Goal: Navigation & Orientation: Find specific page/section

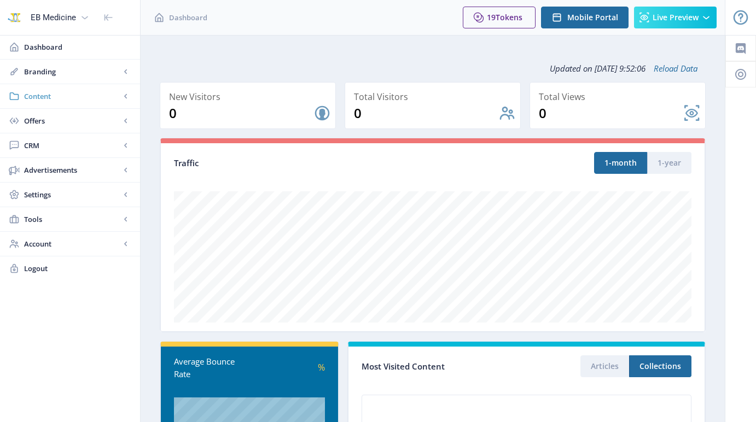
click at [72, 95] on span "Content" at bounding box center [72, 96] width 96 height 11
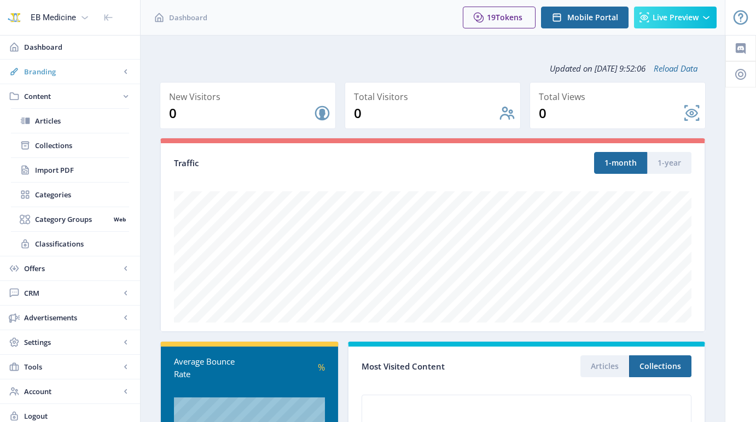
click at [79, 73] on span "Branding" at bounding box center [72, 71] width 96 height 11
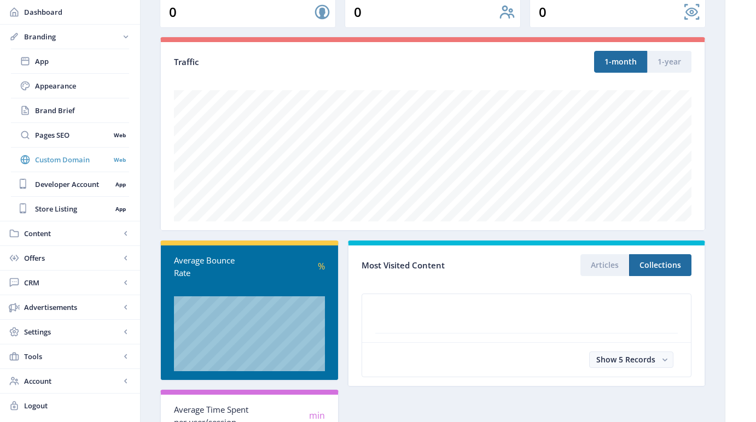
scroll to position [101, 0]
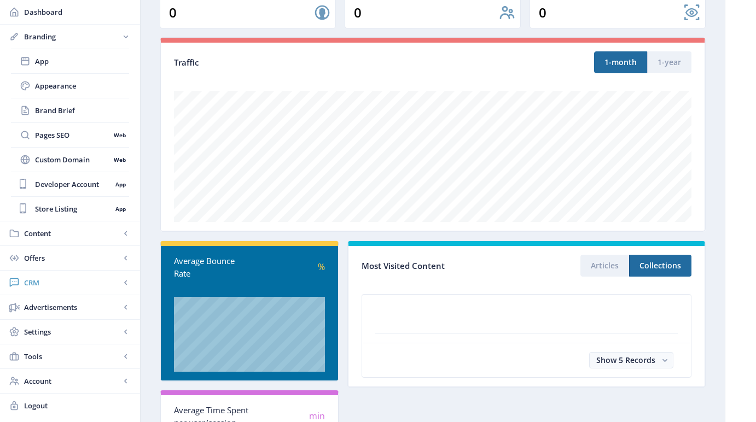
click at [68, 284] on span "CRM" at bounding box center [72, 282] width 96 height 11
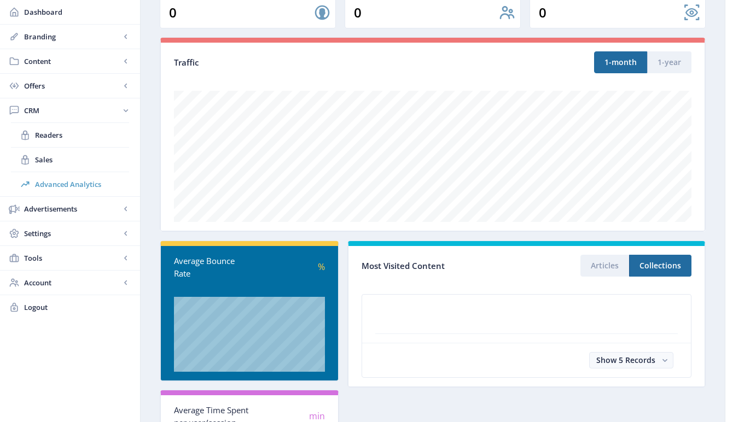
click at [79, 184] on span "Advanced Analytics" at bounding box center [82, 184] width 94 height 11
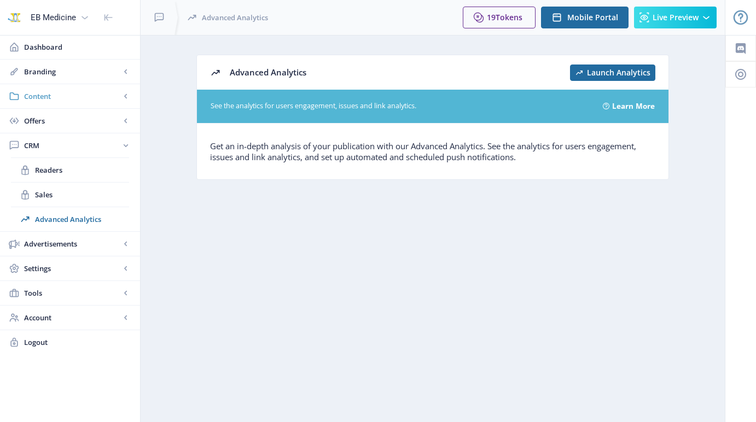
click at [72, 99] on span "Content" at bounding box center [72, 96] width 96 height 11
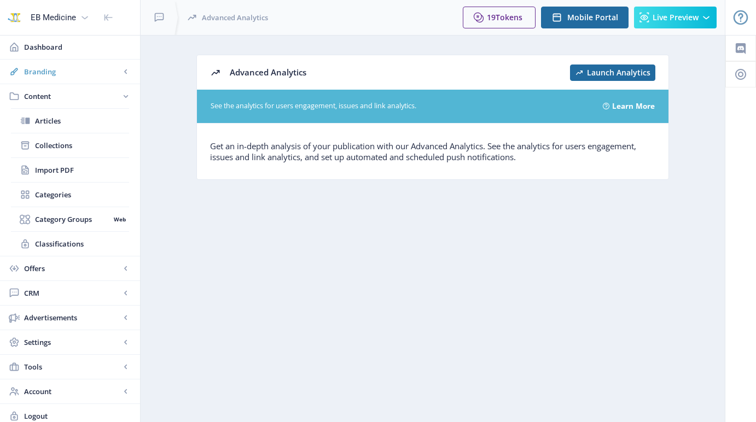
click at [75, 77] on span "Branding" at bounding box center [72, 71] width 96 height 11
click at [51, 98] on span "App" at bounding box center [82, 96] width 94 height 11
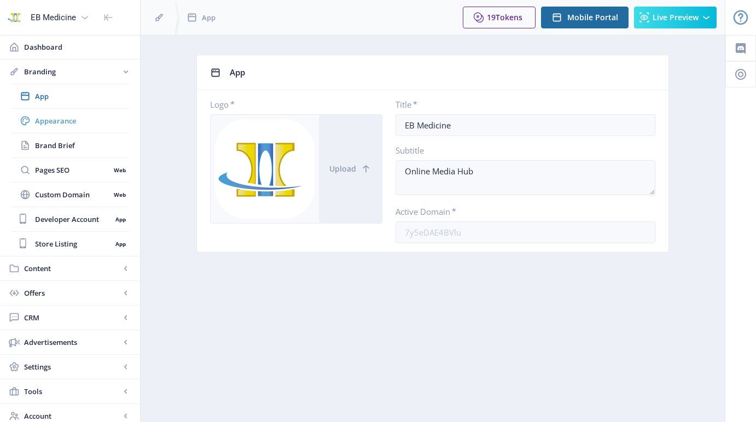
click at [57, 111] on link "Appearance" at bounding box center [70, 121] width 118 height 24
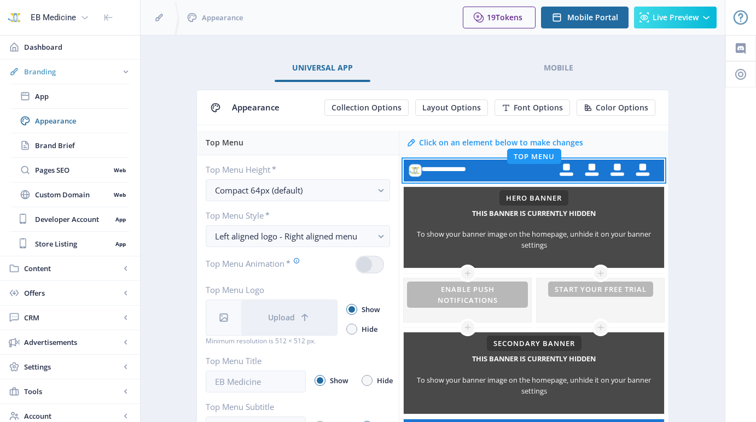
click at [56, 73] on span "Branding" at bounding box center [72, 71] width 96 height 11
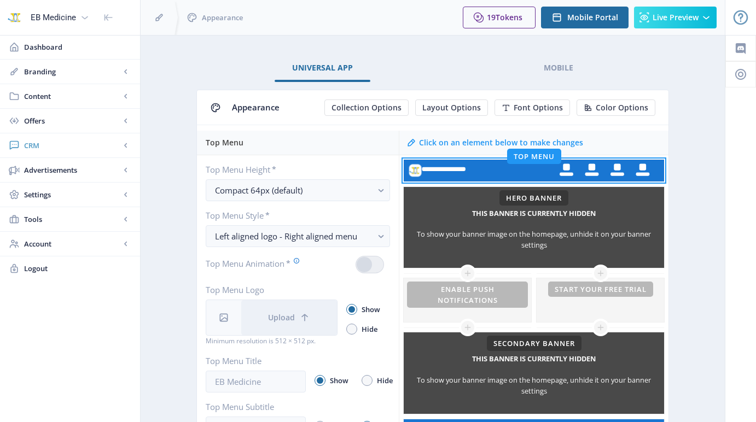
click at [69, 150] on span "CRM" at bounding box center [72, 145] width 96 height 11
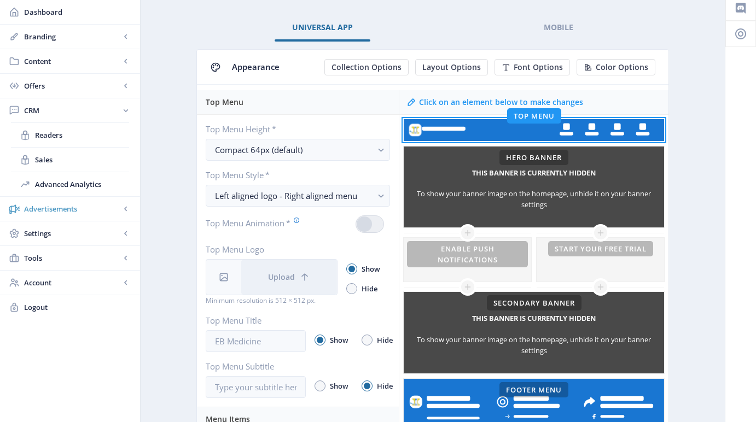
scroll to position [42, 0]
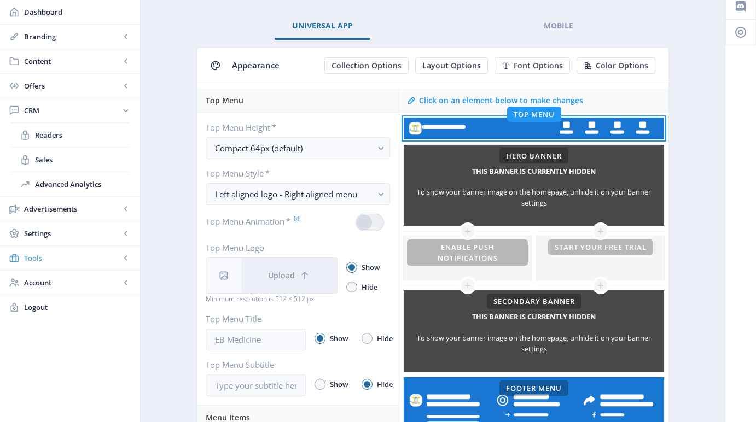
click at [106, 261] on span "Tools" at bounding box center [72, 258] width 96 height 11
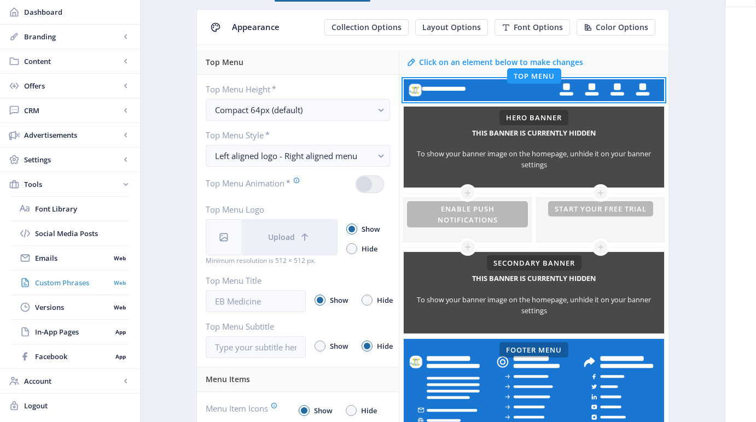
scroll to position [58, 0]
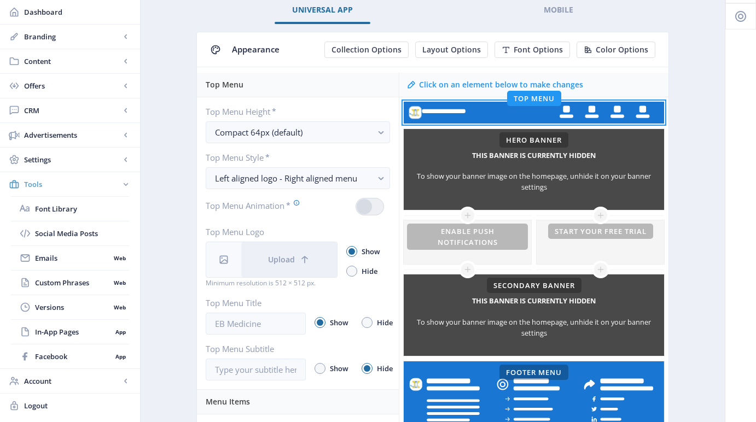
click at [116, 180] on span "Tools" at bounding box center [72, 184] width 96 height 11
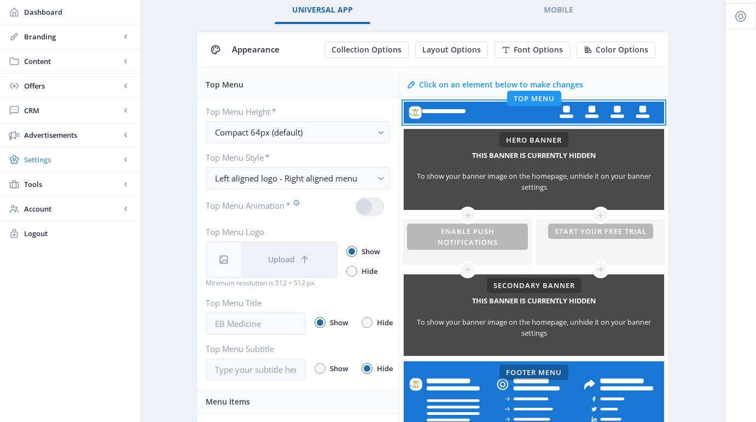
click at [126, 160] on icon at bounding box center [125, 159] width 3 height 4
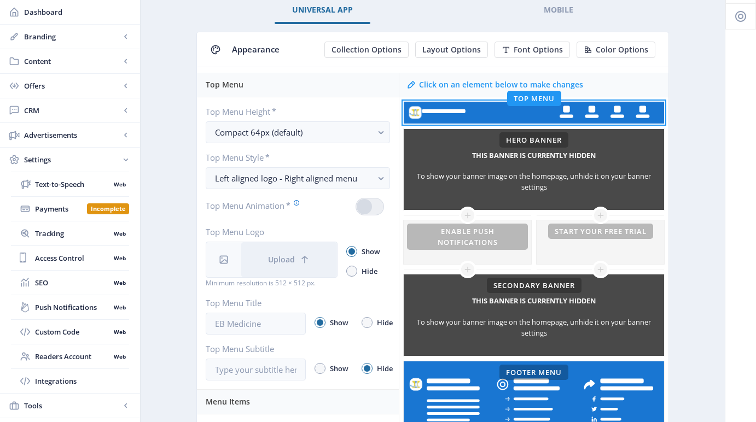
click at [126, 160] on icon at bounding box center [126, 160] width 4 height 3
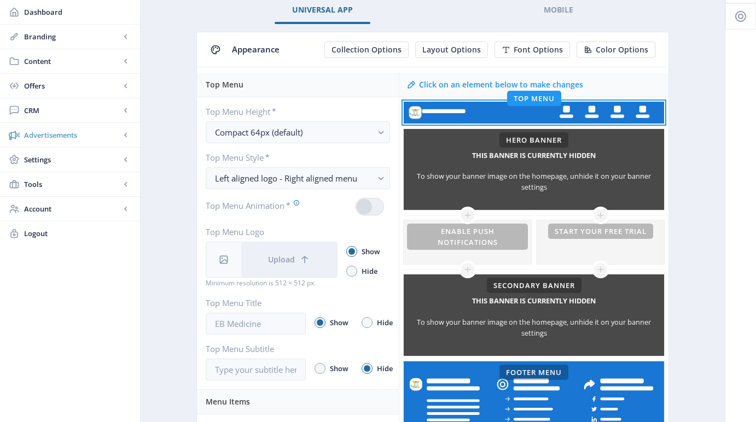
click at [128, 137] on rect at bounding box center [125, 135] width 11 height 11
click at [127, 111] on rect at bounding box center [125, 110] width 11 height 11
click at [55, 135] on span "Readers" at bounding box center [82, 135] width 94 height 11
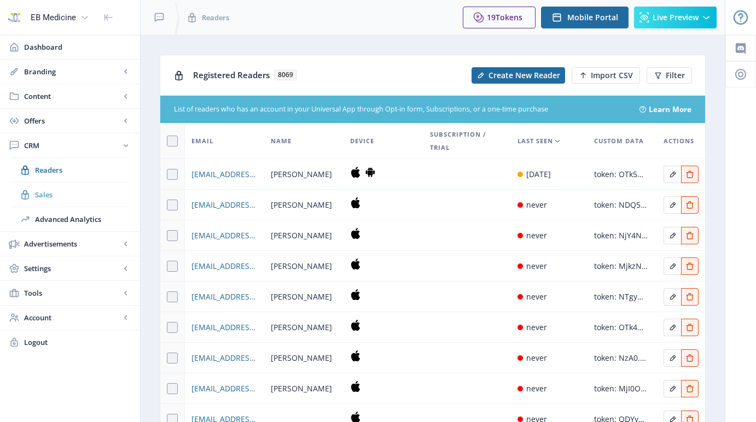
click at [52, 189] on link "Sales" at bounding box center [70, 195] width 118 height 24
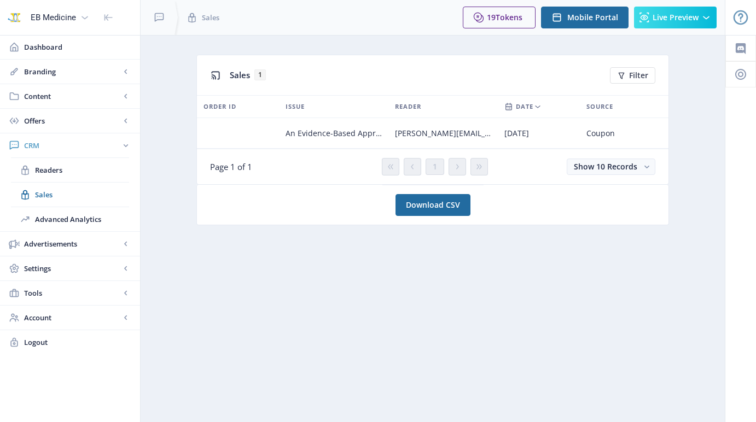
click at [52, 143] on span "CRM" at bounding box center [72, 145] width 96 height 11
click at [37, 143] on span "CRM" at bounding box center [72, 145] width 96 height 11
click at [39, 122] on span "Offers" at bounding box center [72, 120] width 96 height 11
click at [44, 97] on span "Content" at bounding box center [72, 96] width 96 height 11
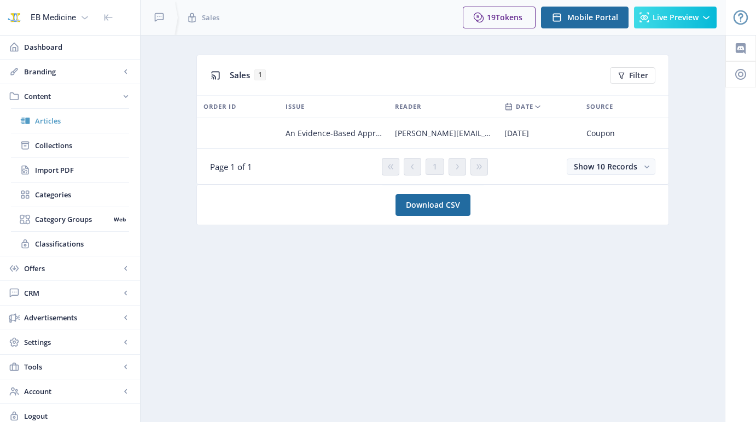
click at [45, 114] on link "Articles" at bounding box center [70, 121] width 118 height 24
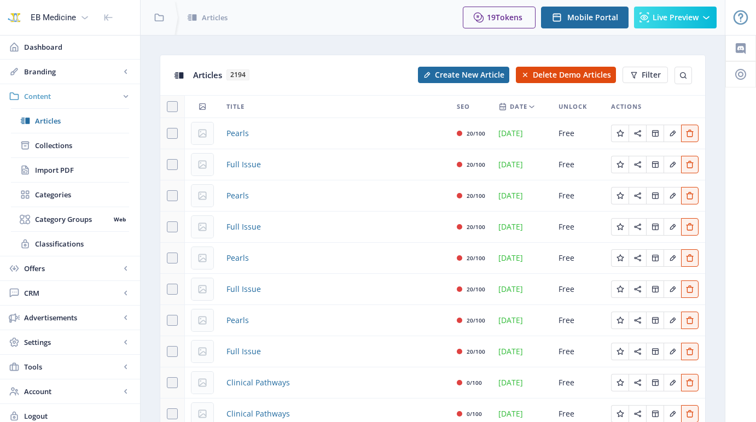
click at [53, 90] on link "Content" at bounding box center [70, 96] width 140 height 24
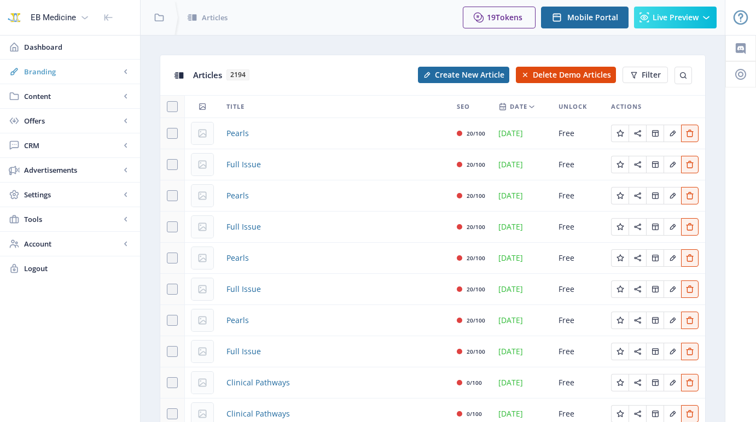
click at [54, 76] on span "Branding" at bounding box center [72, 71] width 96 height 11
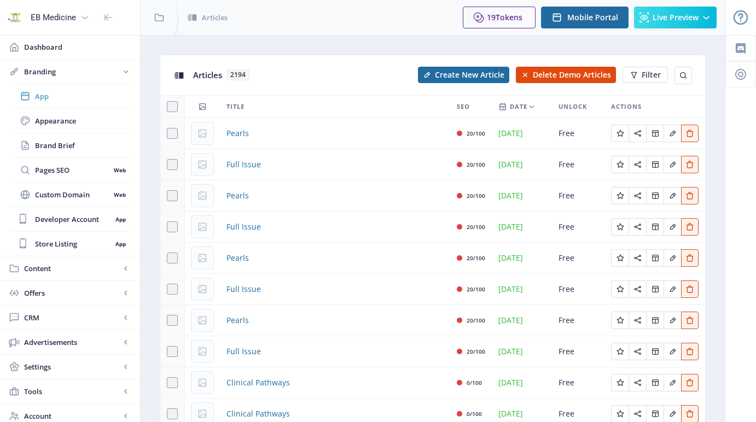
click at [42, 96] on span "App" at bounding box center [82, 96] width 94 height 11
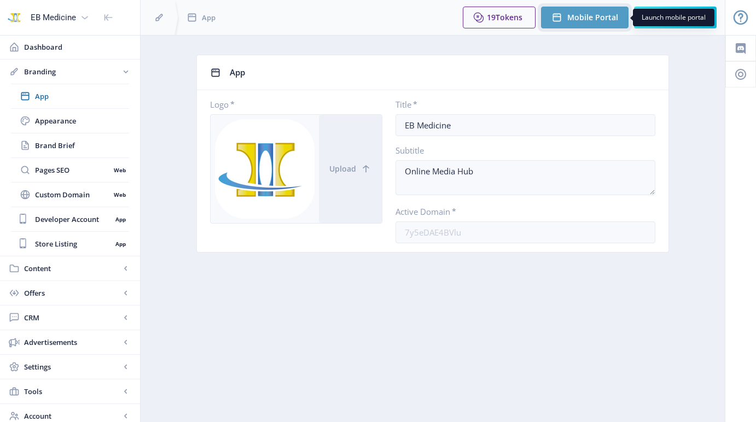
click at [588, 16] on span "Mobile Portal" at bounding box center [592, 17] width 51 height 9
